Goal: Task Accomplishment & Management: Manage account settings

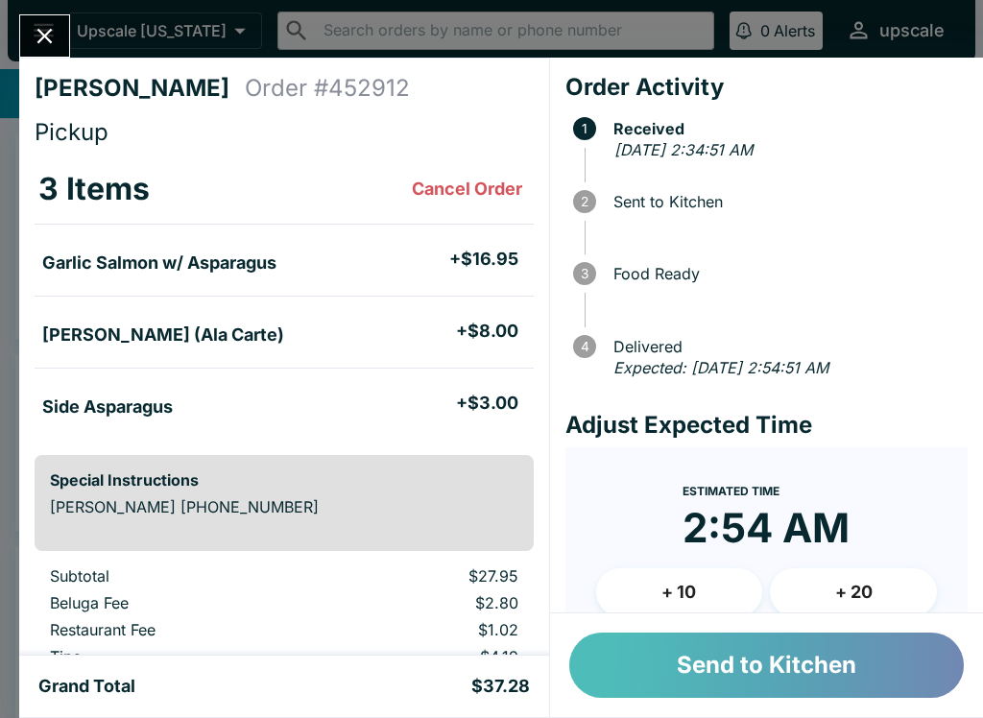
click at [718, 676] on button "Send to Kitchen" at bounding box center [766, 664] width 394 height 65
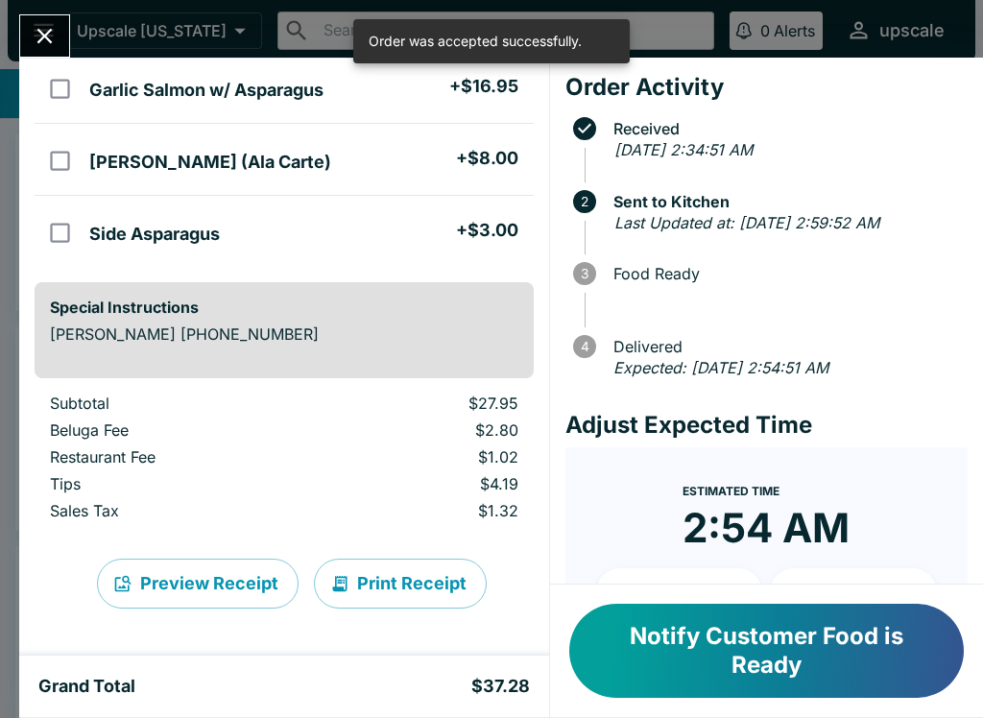
scroll to position [173, 0]
click at [405, 597] on button "Print Receipt" at bounding box center [400, 583] width 173 height 50
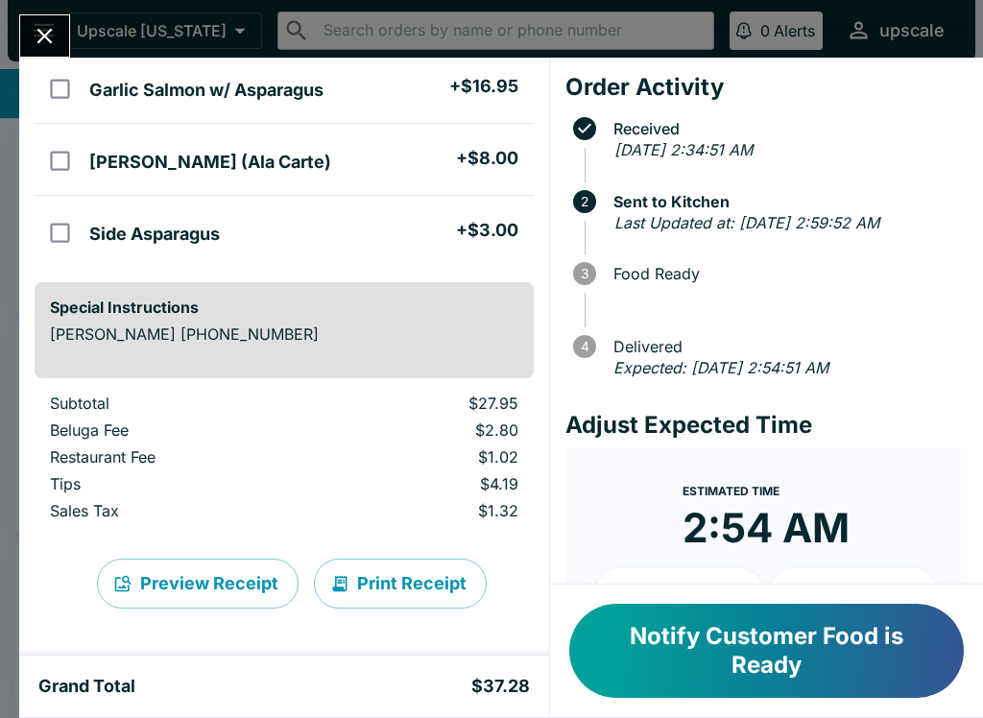
click at [36, 20] on button "Close" at bounding box center [44, 35] width 49 height 41
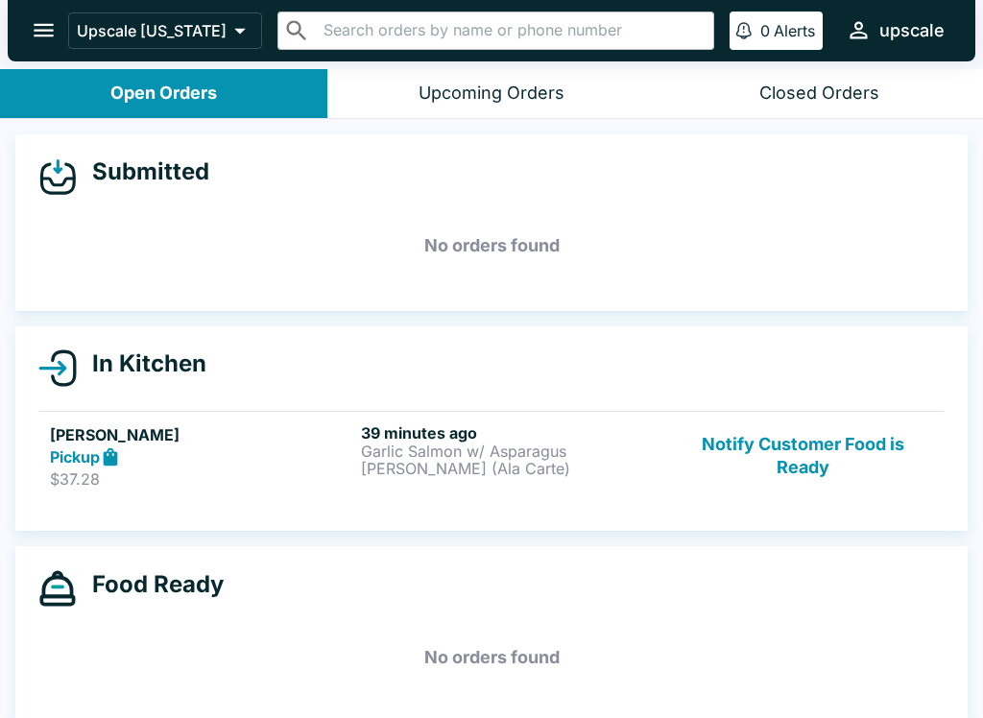
click at [742, 428] on button "Notify Customer Food is Ready" at bounding box center [803, 456] width 260 height 66
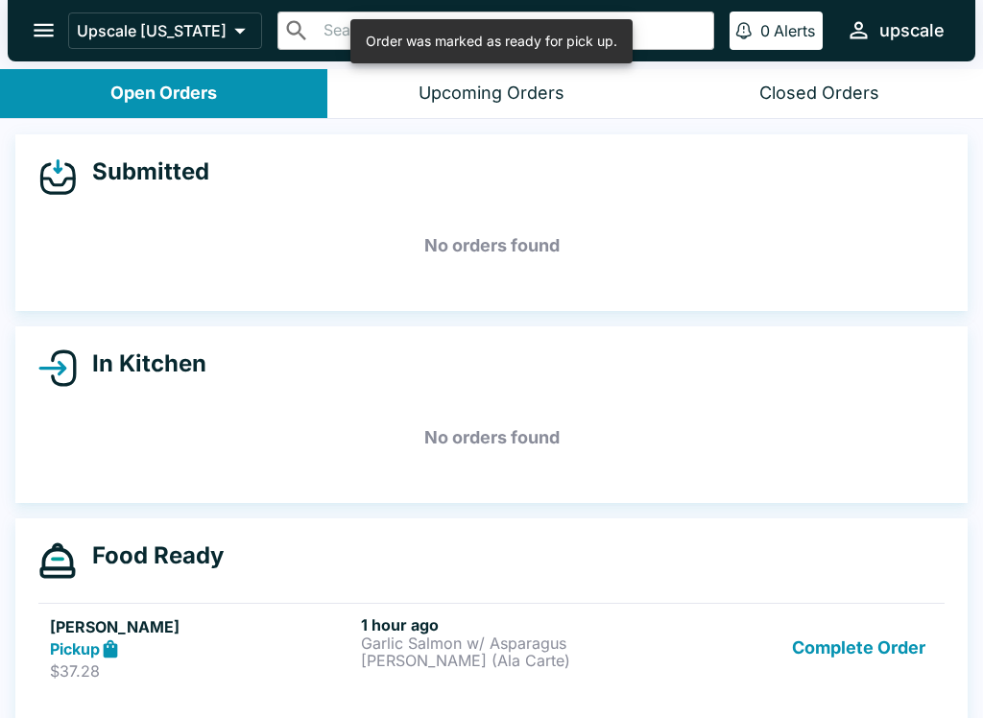
click at [822, 659] on button "Complete Order" at bounding box center [858, 648] width 149 height 66
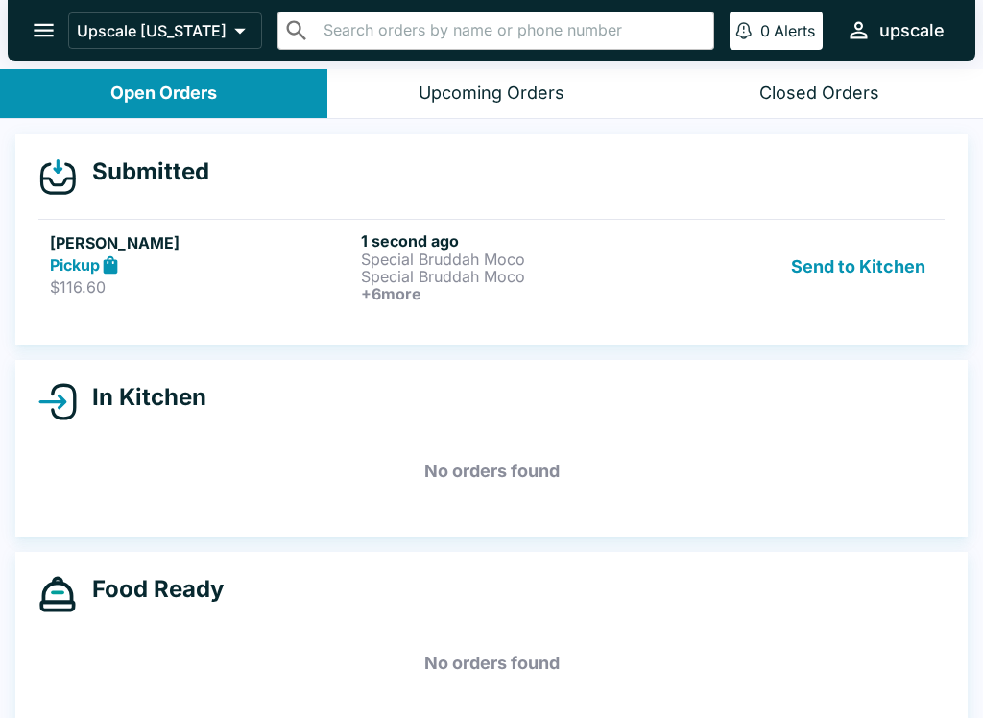
click at [438, 258] on p "Special Bruddah Moco" at bounding box center [512, 258] width 303 height 17
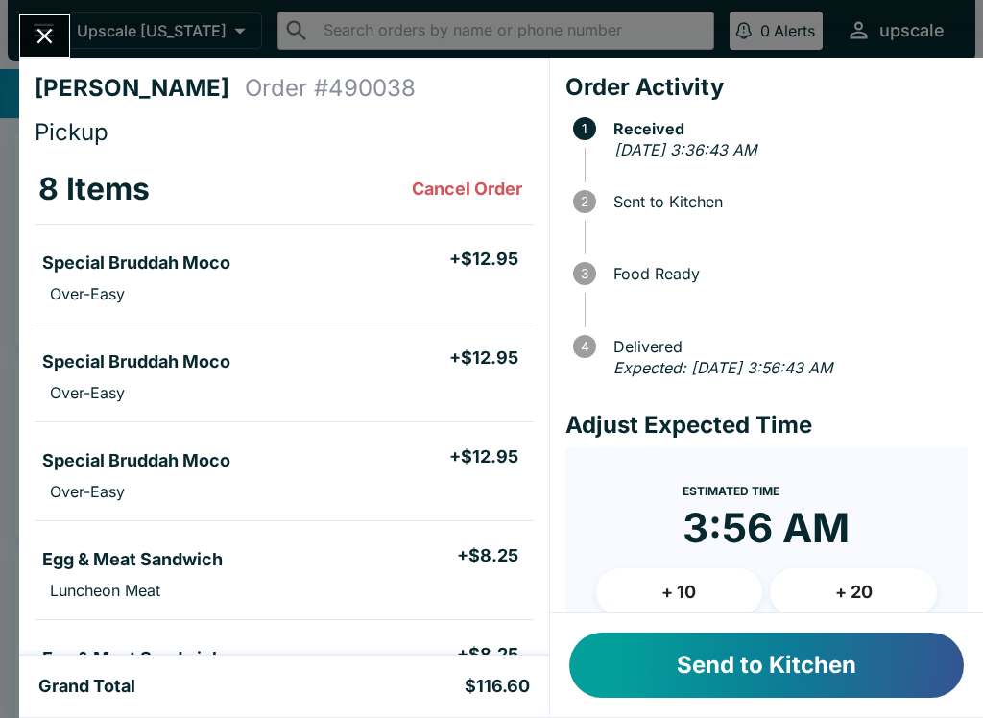
click at [745, 673] on button "Send to Kitchen" at bounding box center [766, 664] width 394 height 65
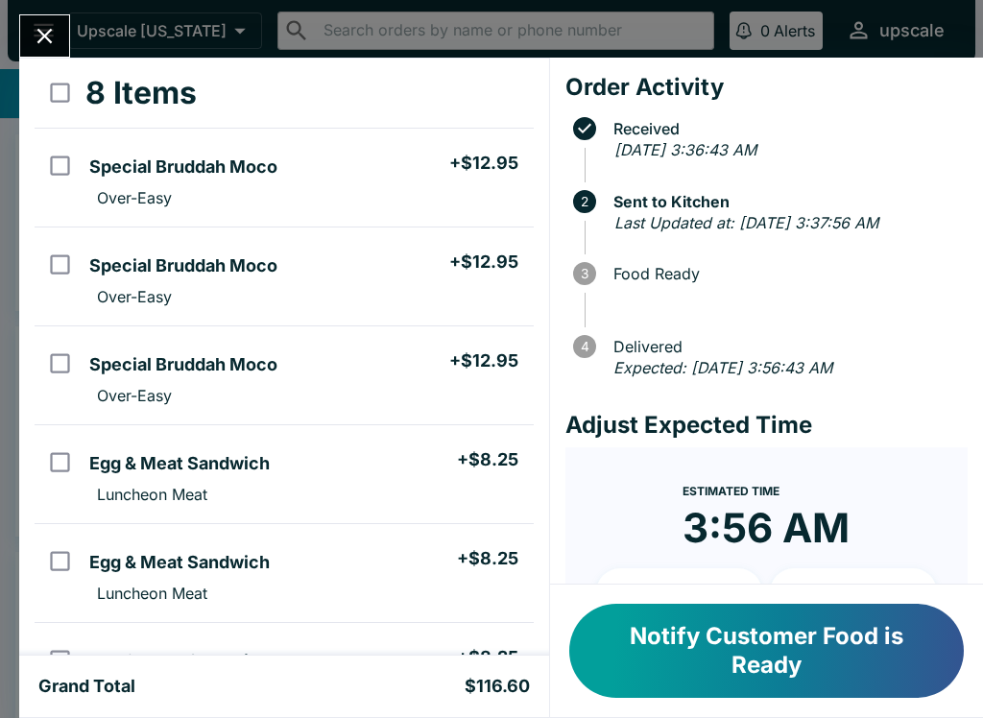
scroll to position [100, 0]
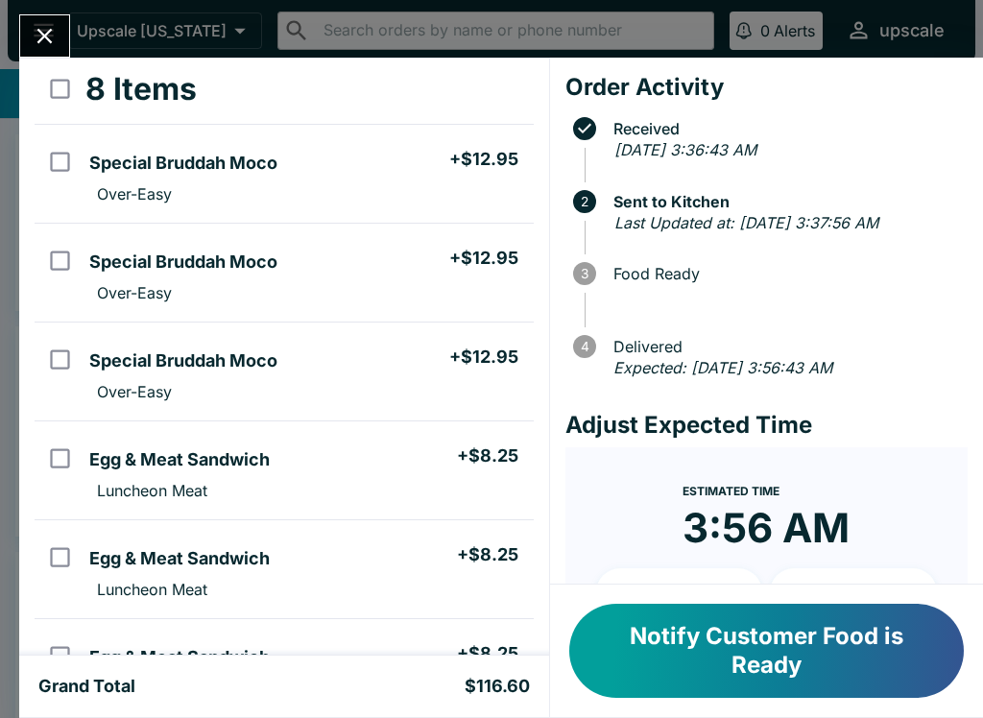
click at [30, 130] on div "[PERSON_NAME] Order # 490038 Pickup 8 Items Special Bruddah Moco + $12.95 Over-…" at bounding box center [284, 357] width 530 height 598
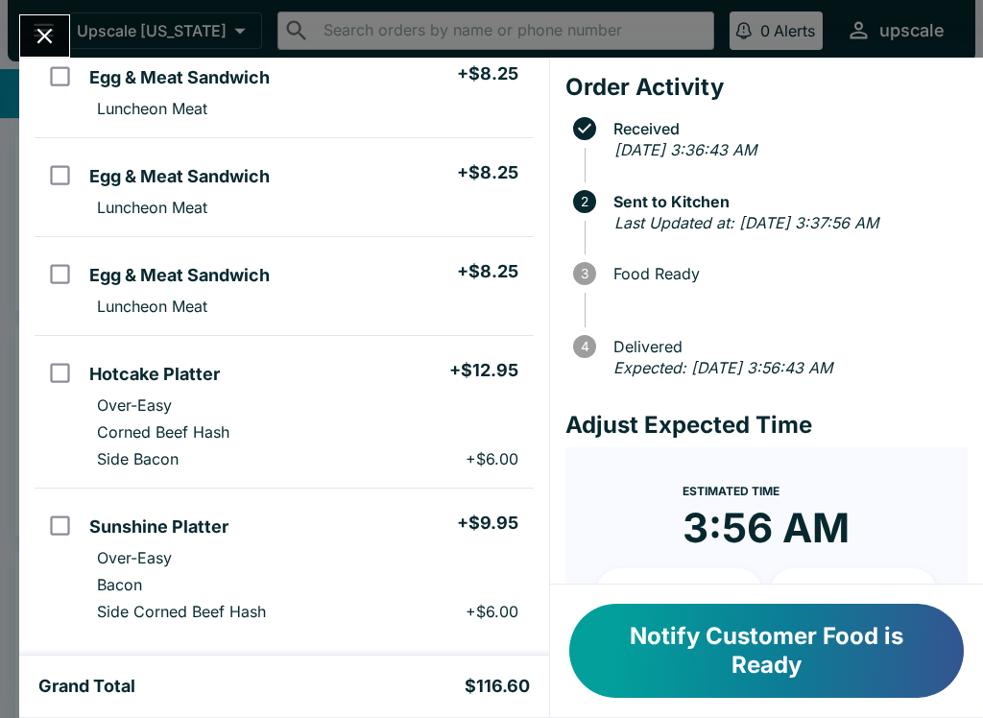
scroll to position [493, 0]
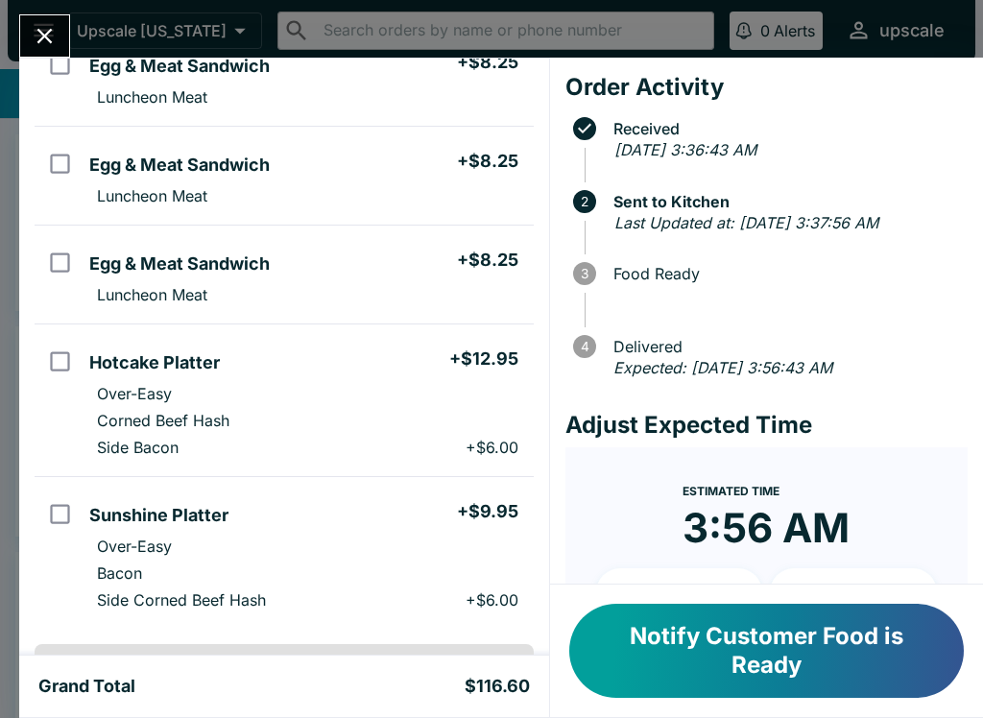
click at [679, 657] on button "Notify Customer Food is Ready" at bounding box center [766, 651] width 394 height 94
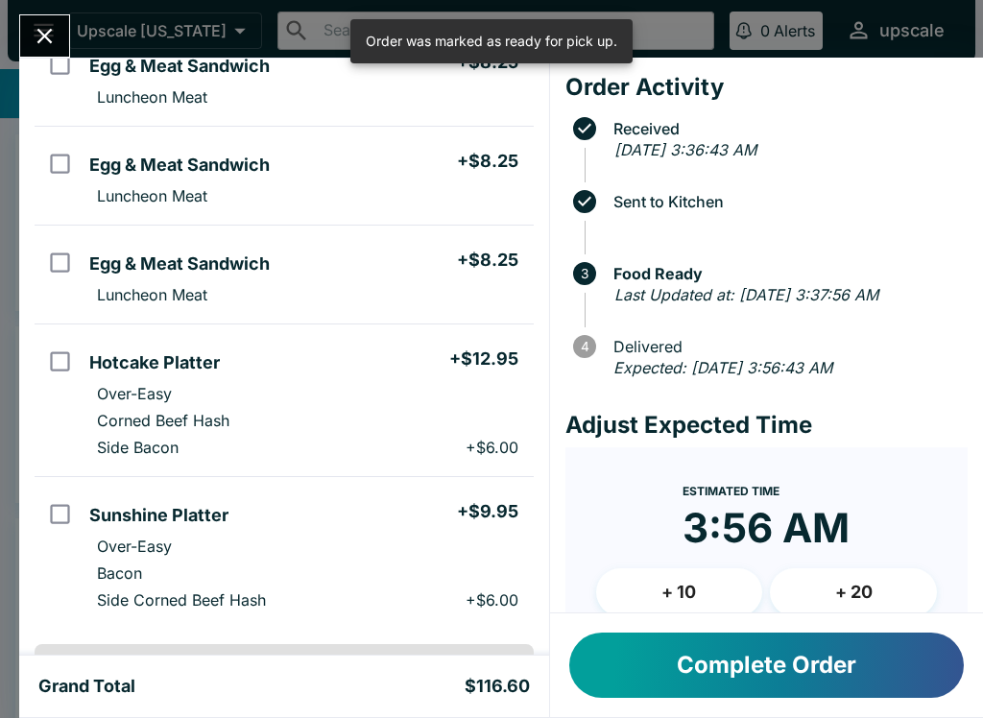
click at [729, 682] on button "Complete Order" at bounding box center [766, 664] width 394 height 65
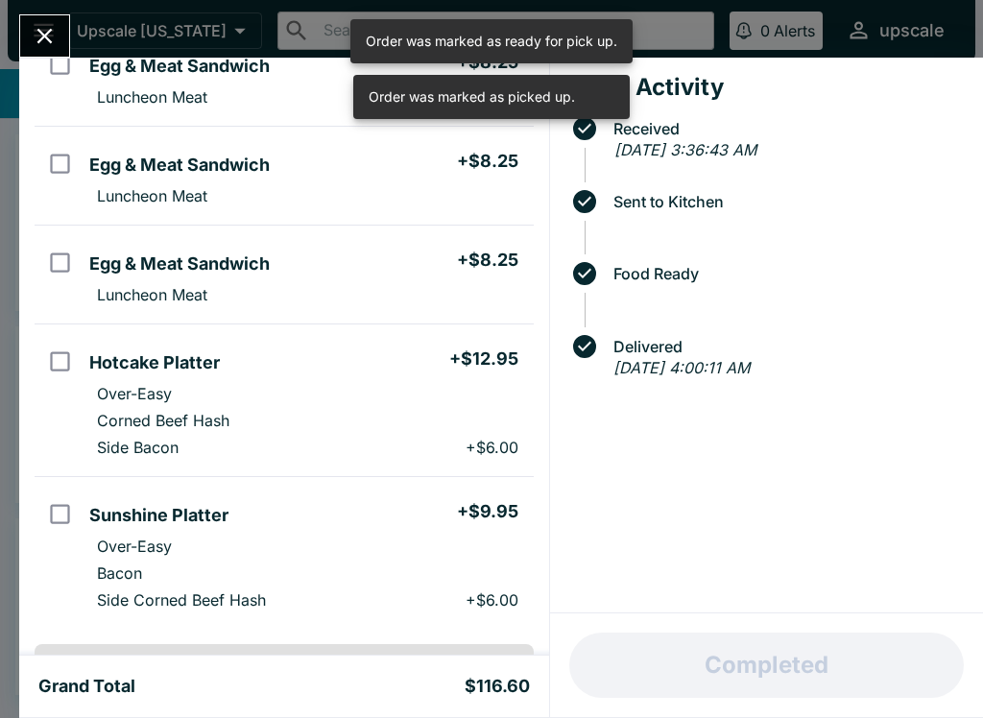
click at [36, 40] on icon "Close" at bounding box center [45, 36] width 26 height 26
